Goal: Ask a question

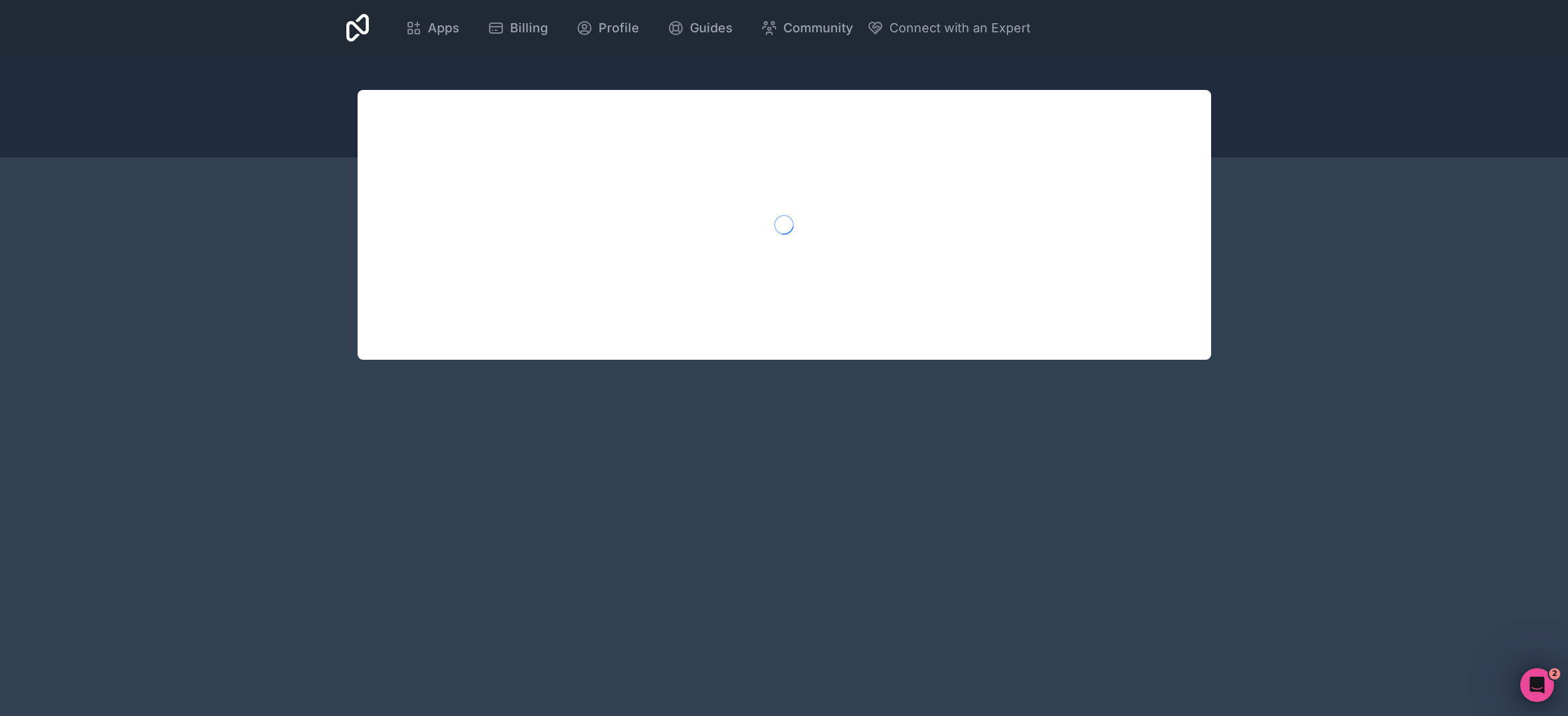
click at [924, 368] on div "Apps Billing Profile Guides Community Connect with an Expert Billing Profile Gu…" at bounding box center [784, 358] width 1568 height 716
click at [232, 72] on div at bounding box center [784, 106] width 1568 height 101
click at [1538, 683] on icon "Open Intercom Messenger" at bounding box center [1535, 683] width 23 height 23
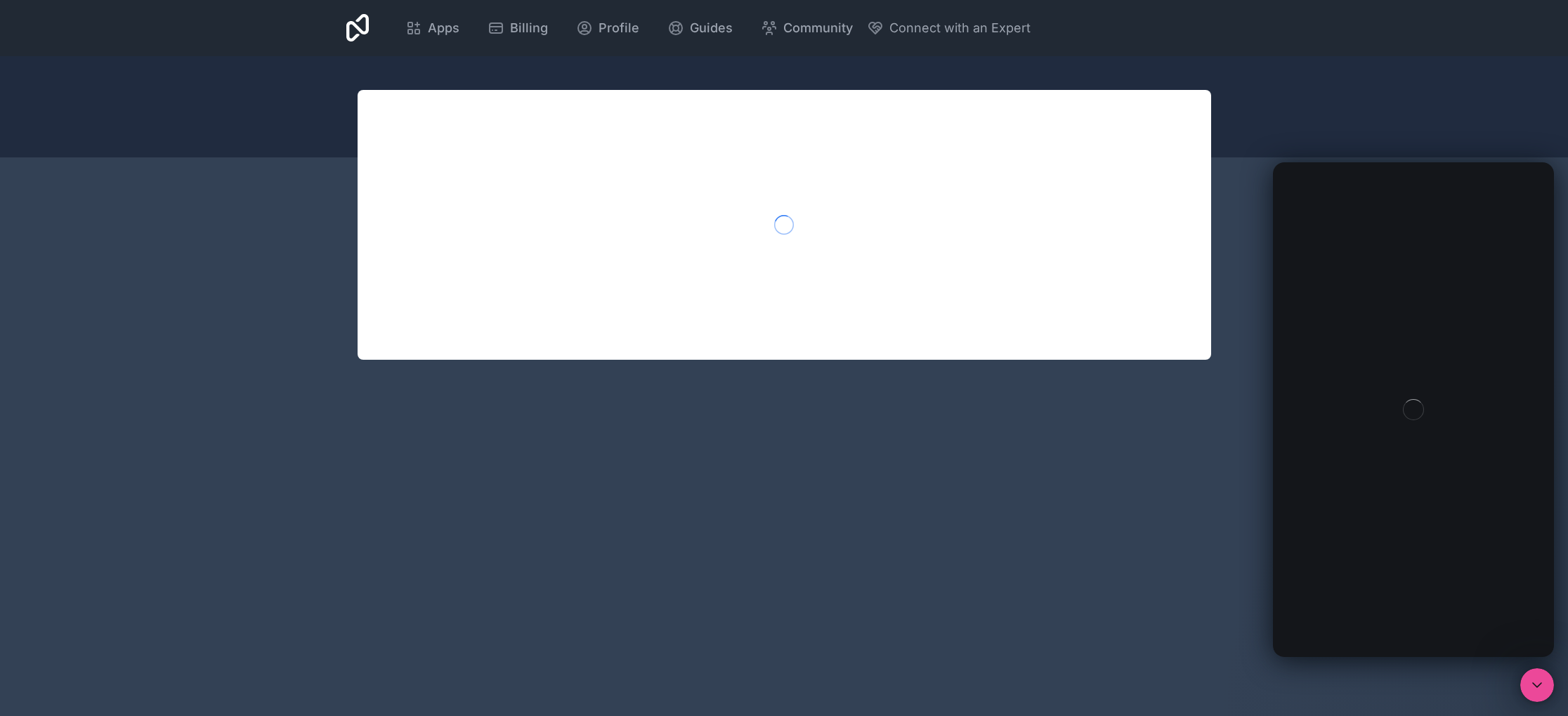
drag, startPoint x: 162, startPoint y: 95, endPoint x: 148, endPoint y: 18, distance: 78.3
click at [160, 92] on div at bounding box center [784, 106] width 1568 height 101
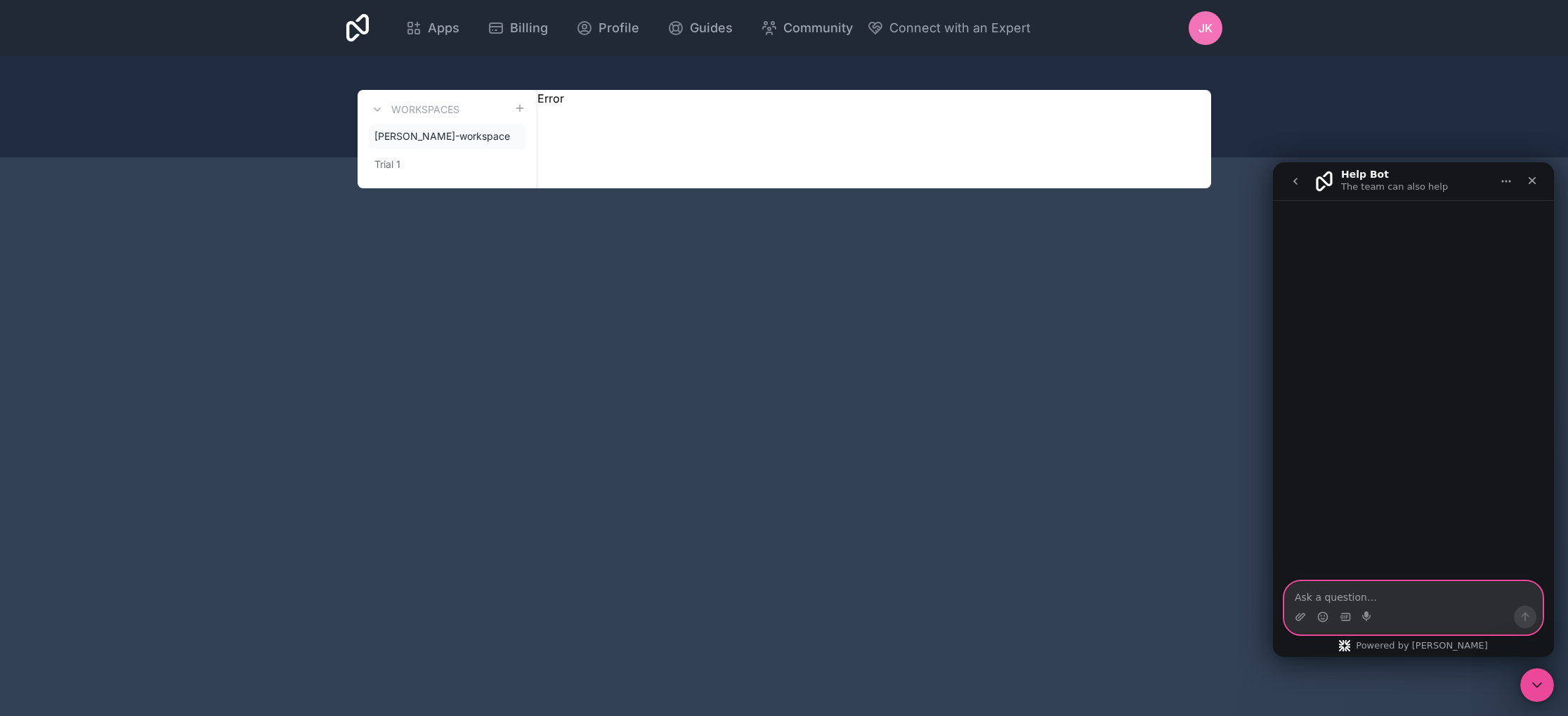
click at [1409, 586] on textarea "Ask a question…" at bounding box center [1413, 593] width 257 height 24
click at [819, 405] on div "Apps Billing Profile Guides Community Connect with an Expert JK Billing Profile…" at bounding box center [784, 358] width 1568 height 716
click at [1395, 587] on textarea "Ask a question…" at bounding box center [1413, 593] width 257 height 24
type textarea "I asked last week, but for some reason Noloco doesn't seem to load any apps"
